Goal: Find specific page/section: Find specific page/section

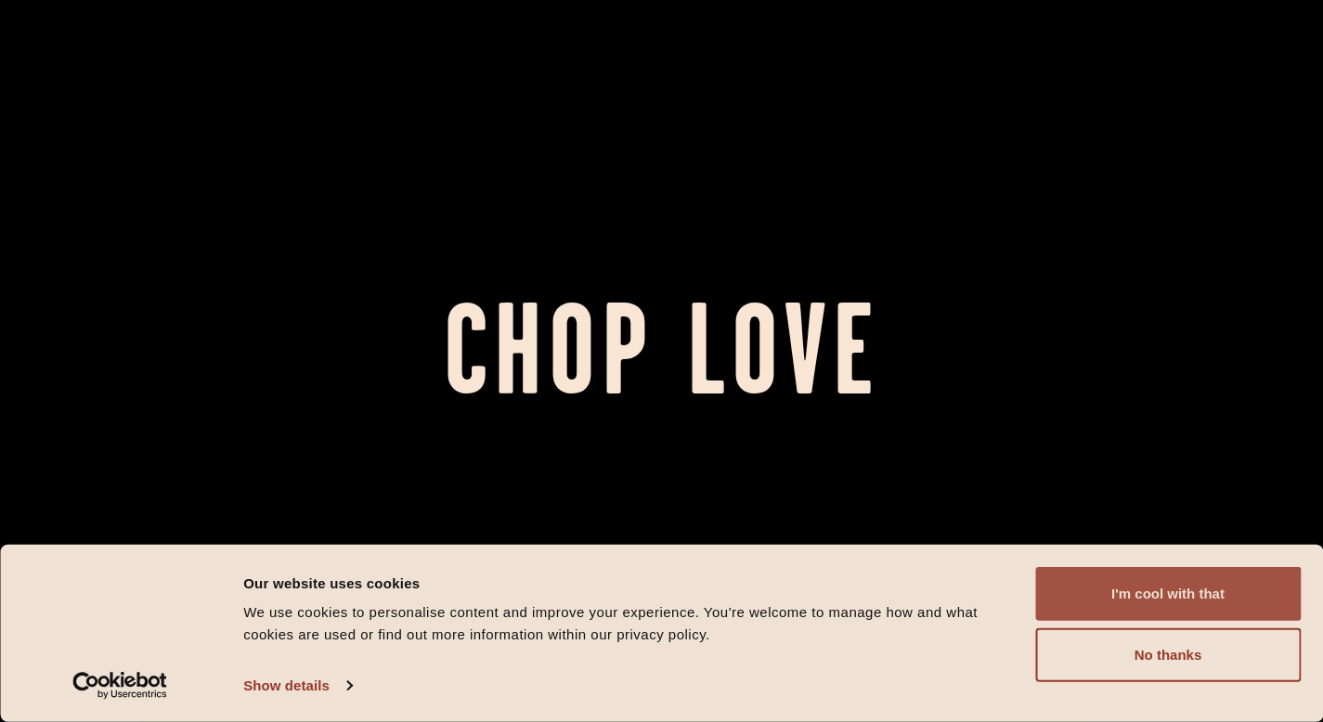
click at [1172, 601] on button "I'm cool with that" at bounding box center [1168, 594] width 266 height 54
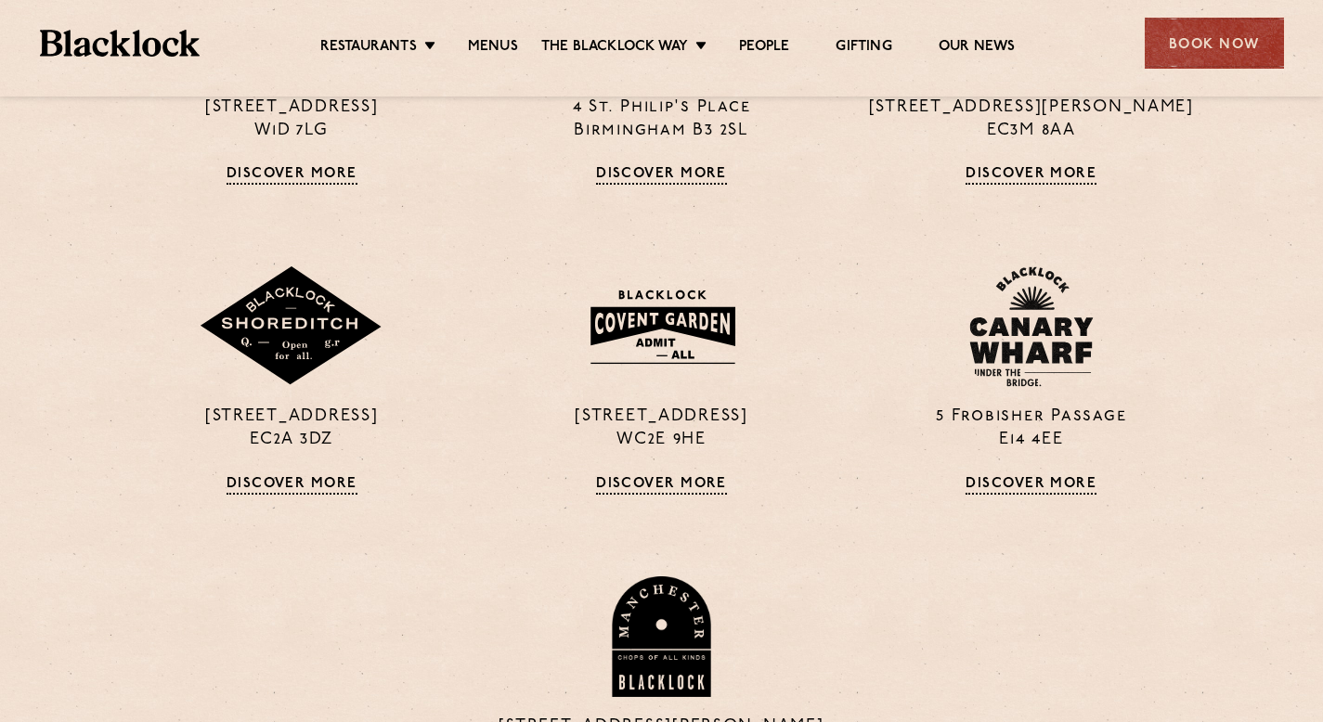
scroll to position [1407, 0]
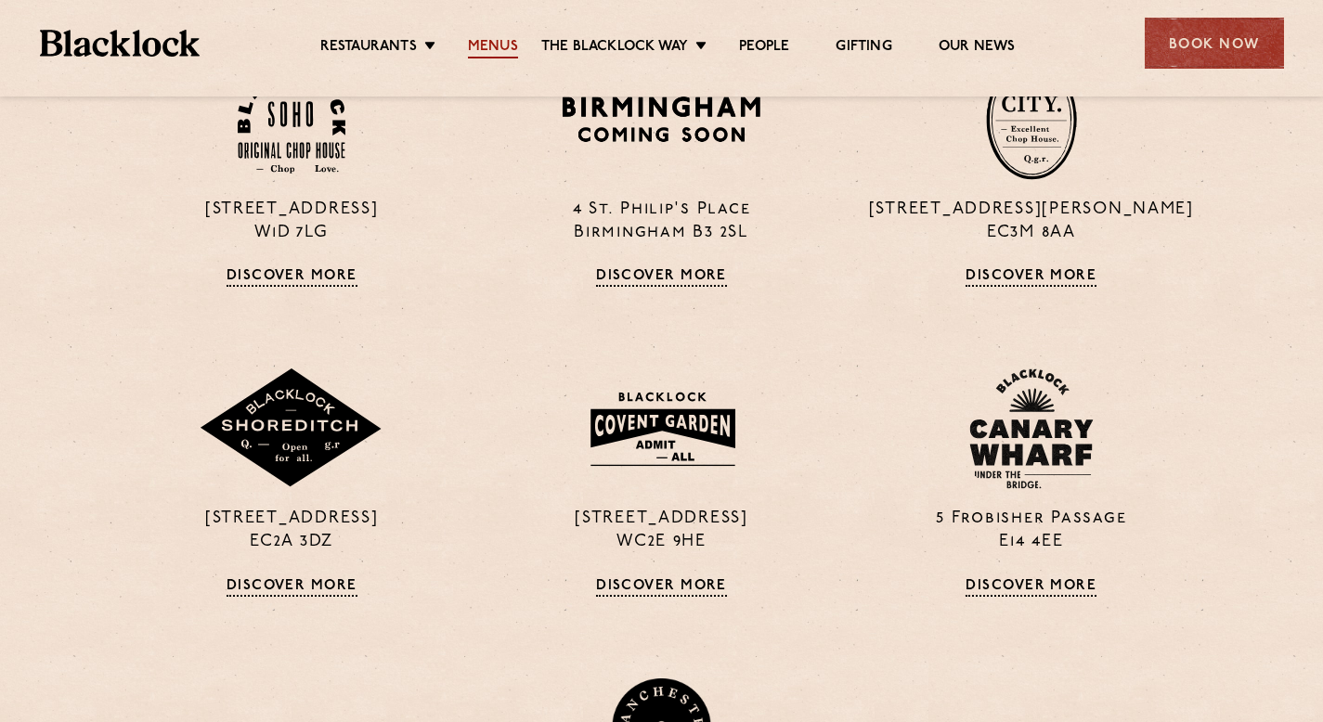
click at [503, 45] on link "Menus" at bounding box center [493, 48] width 50 height 20
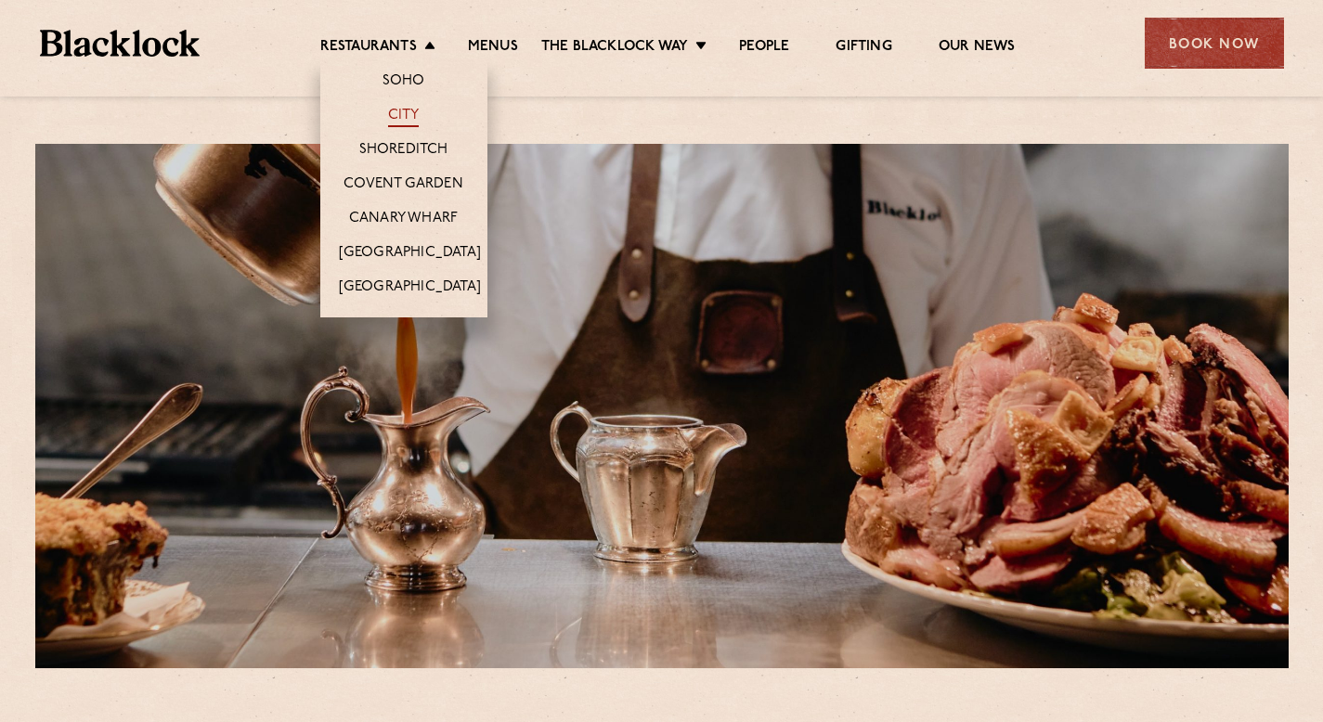
click at [403, 108] on link "City" at bounding box center [404, 117] width 32 height 20
